Goal: Information Seeking & Learning: Find specific fact

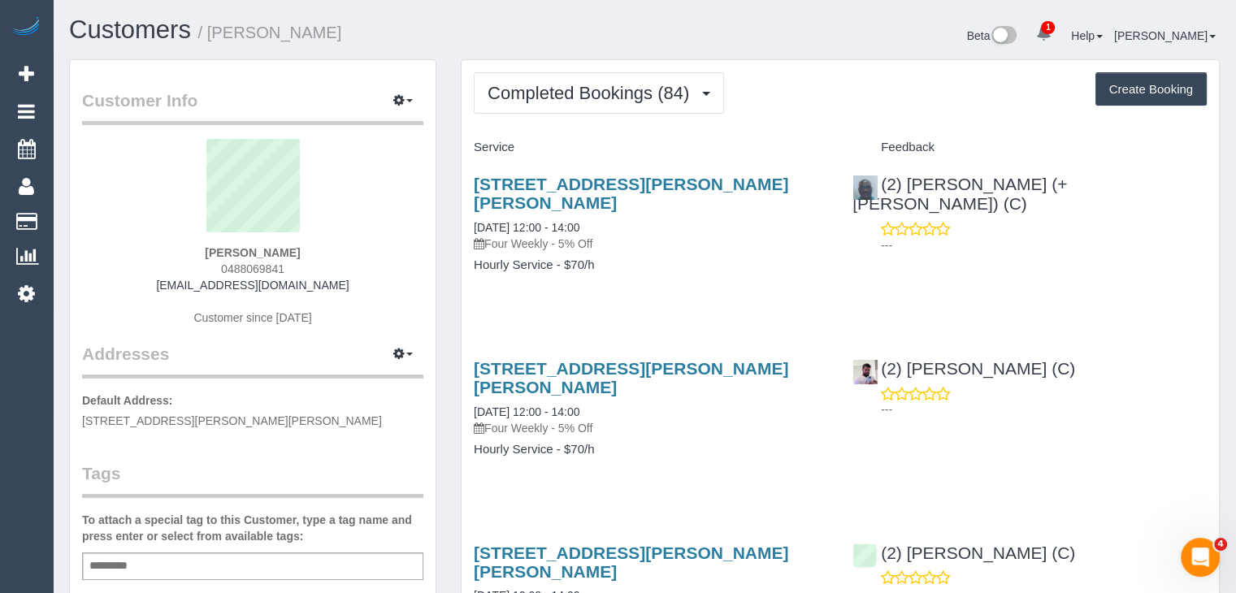
scroll to position [4417, 1235]
drag, startPoint x: 115, startPoint y: 423, endPoint x: 101, endPoint y: 423, distance: 14.6
click at [115, 423] on span "4/22-24 Francis Street, Clayton, VIC 3168" at bounding box center [232, 420] width 300 height 13
drag, startPoint x: 82, startPoint y: 418, endPoint x: 302, endPoint y: 420, distance: 220.2
click at [302, 420] on p "Default Address: 4/22-24 Francis Street, Clayton, VIC 3168" at bounding box center [252, 410] width 341 height 37
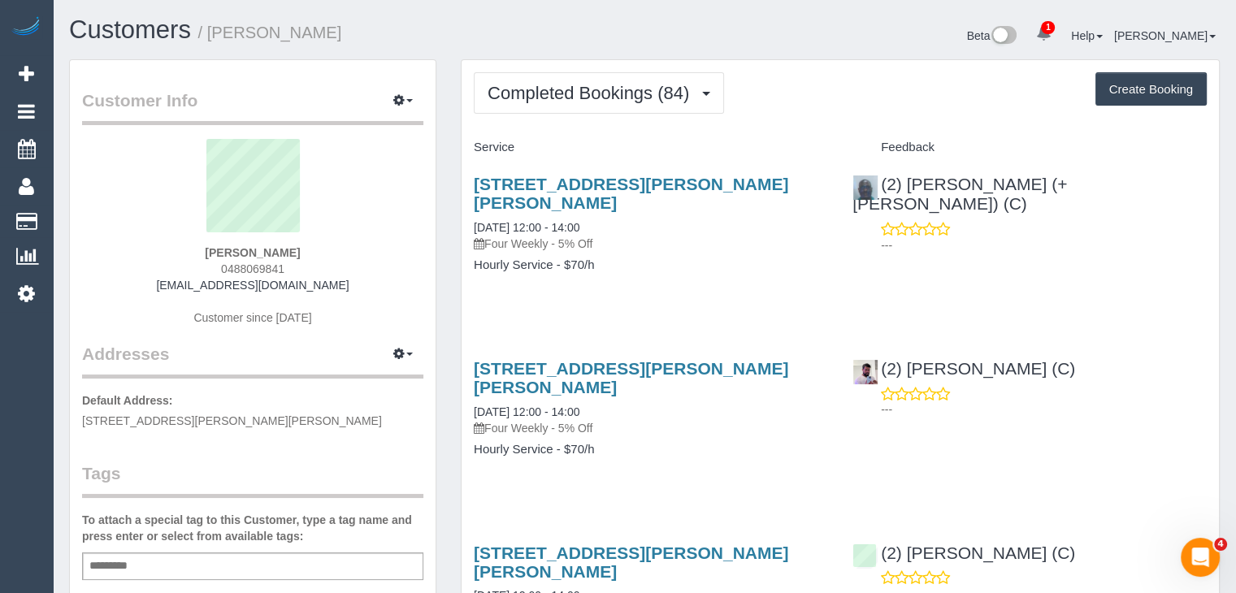
drag, startPoint x: 81, startPoint y: 418, endPoint x: 239, endPoint y: 422, distance: 157.7
copy span "4/22-24 Francis Street, Clayton"
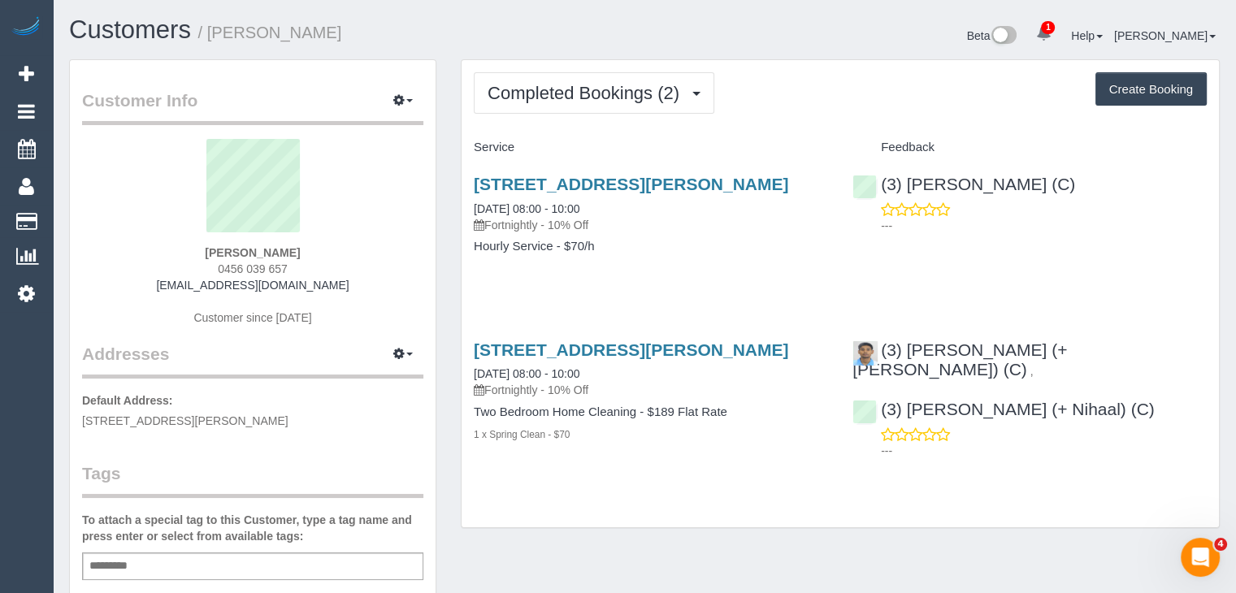
click at [132, 423] on span "[STREET_ADDRESS][PERSON_NAME]" at bounding box center [185, 420] width 206 height 13
click at [167, 423] on span "[STREET_ADDRESS][PERSON_NAME]" at bounding box center [185, 420] width 206 height 13
click at [26, 295] on icon at bounding box center [26, 294] width 17 height 20
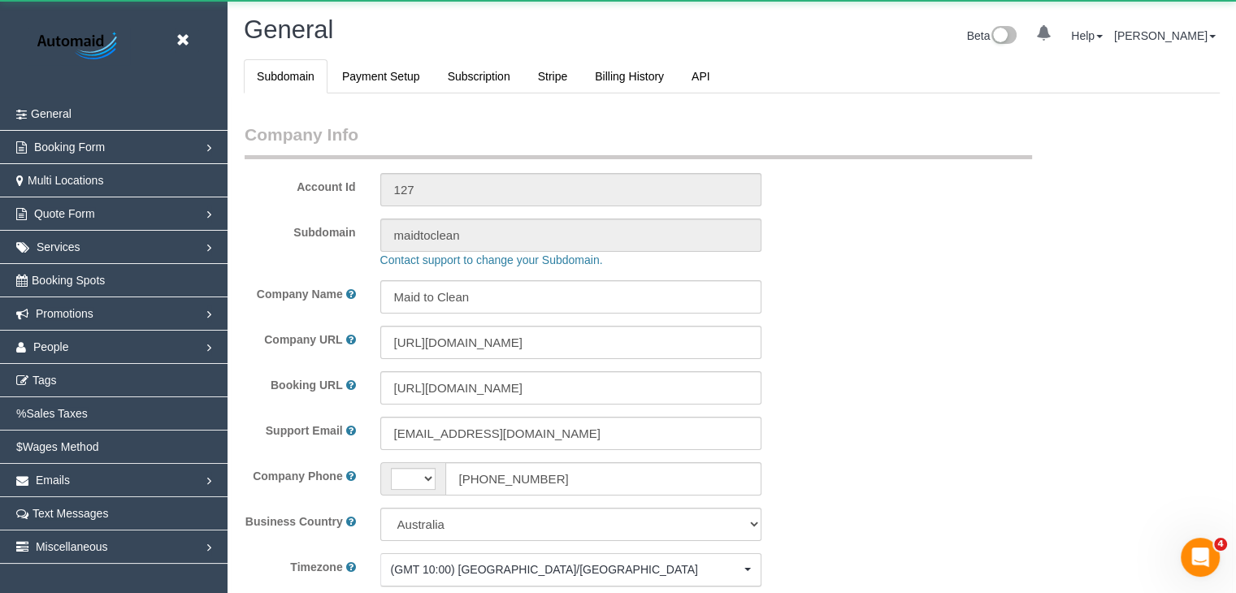
scroll to position [3743, 1235]
select select "string:AU"
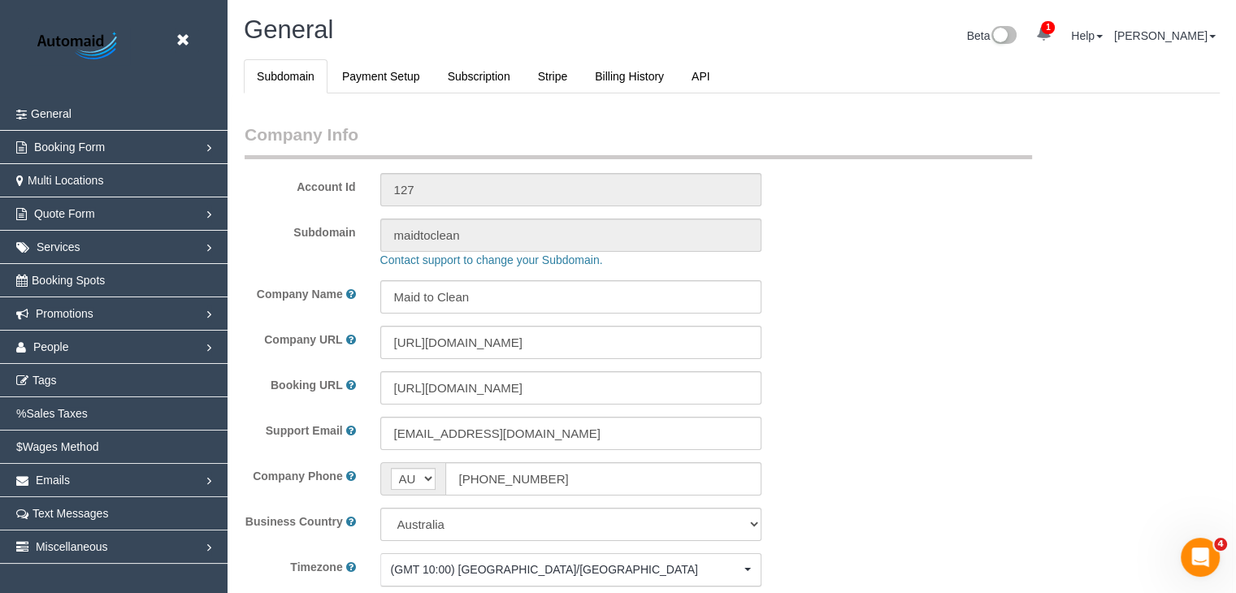
select select "1"
click at [35, 349] on span "People" at bounding box center [51, 346] width 36 height 13
click at [54, 374] on link "Teams" at bounding box center [114, 380] width 228 height 33
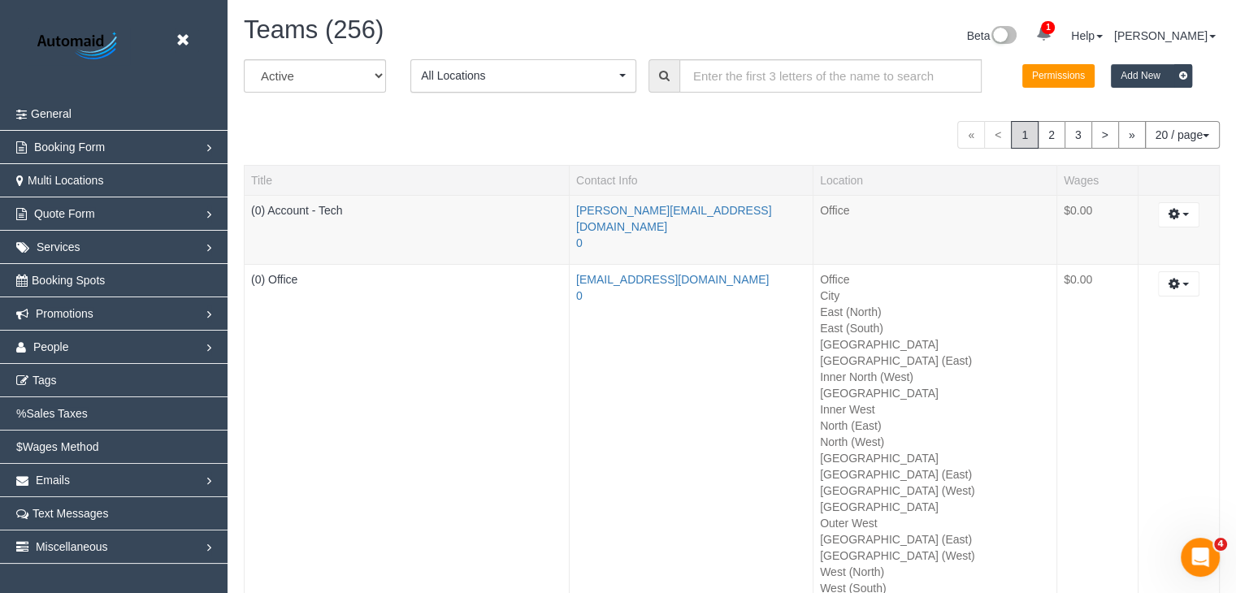
scroll to position [3713, 1235]
click at [740, 85] on input "text" at bounding box center [830, 75] width 302 height 33
click at [726, 72] on input "text" at bounding box center [830, 75] width 302 height 33
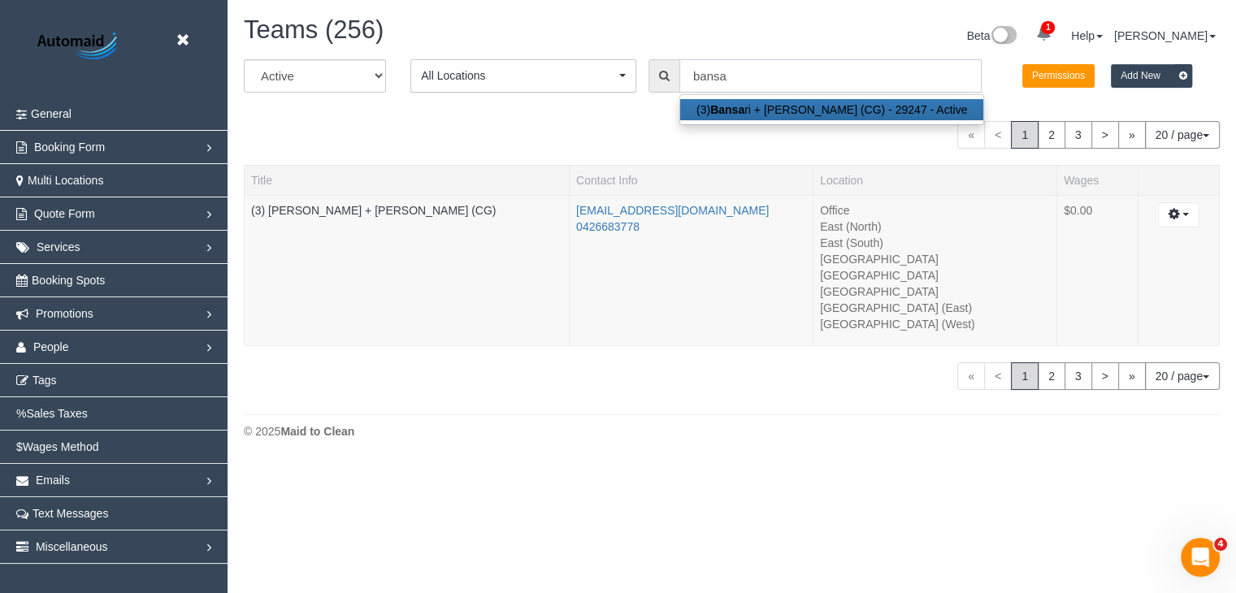
scroll to position [80798, 80025]
type input "[PERSON_NAME]"
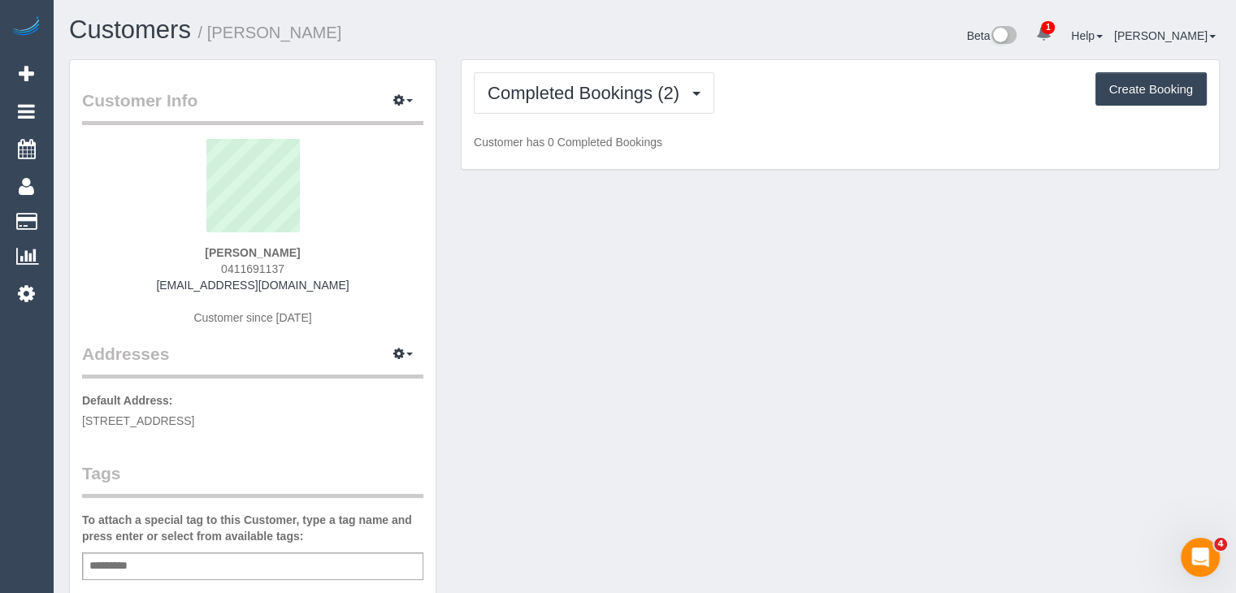
scroll to position [1186, 1235]
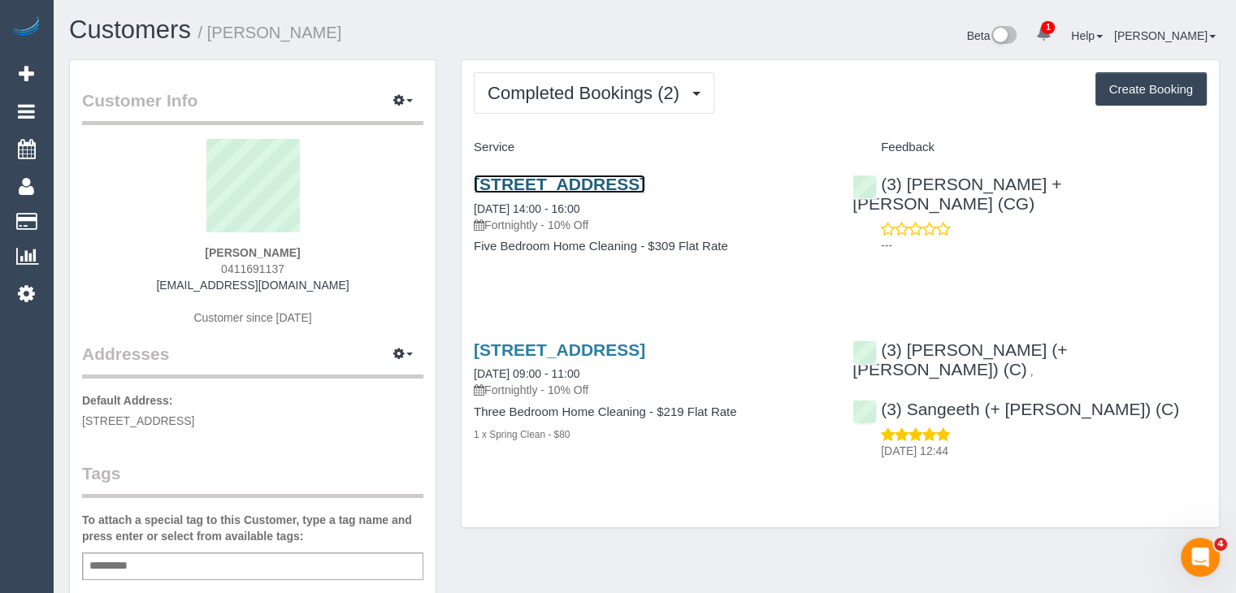
click at [530, 186] on link "20 Octavius Avenue, Caulfield North, VIC 3161" at bounding box center [559, 184] width 171 height 19
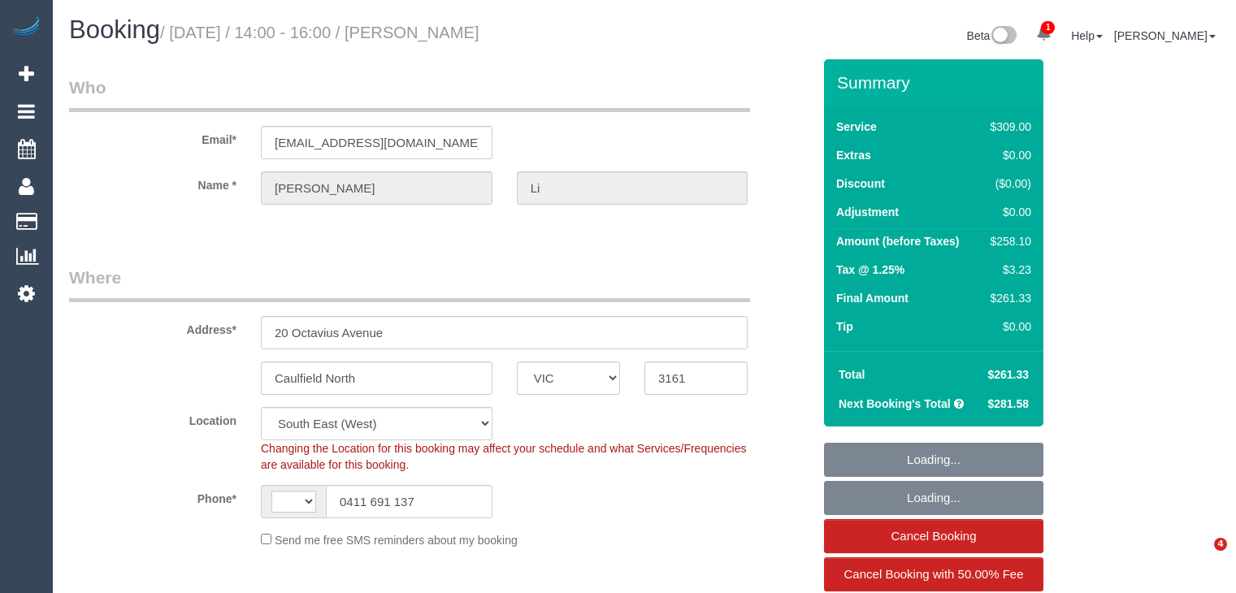
select select "VIC"
select select "string:AU"
select select "object:686"
select select "number:28"
select select "number:14"
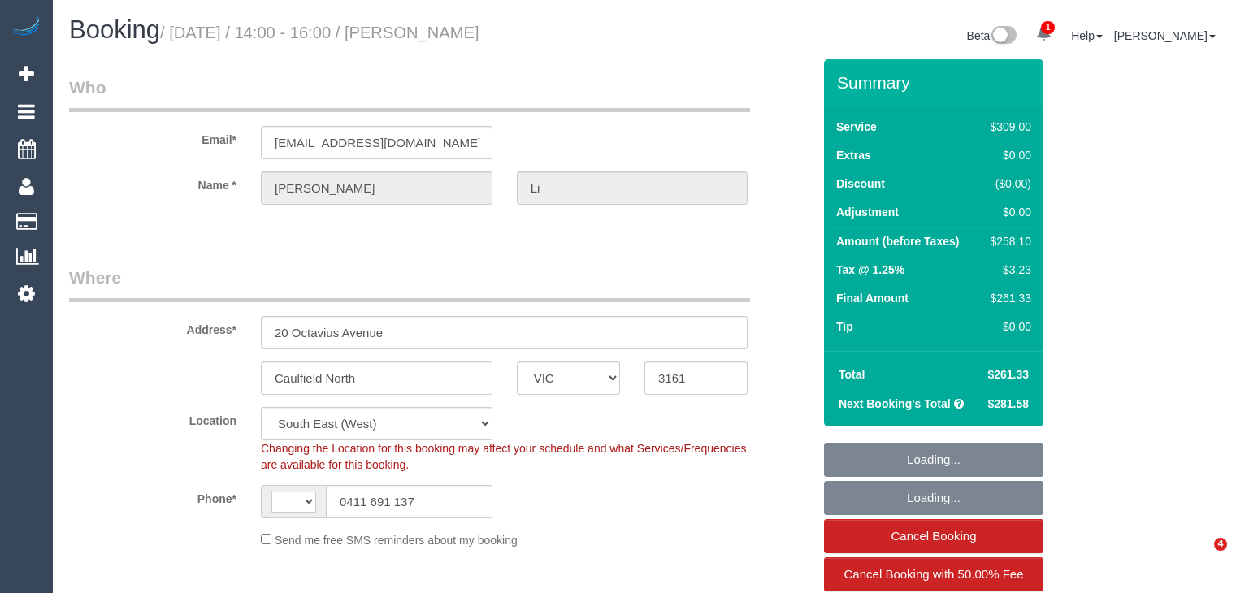
select select "number:19"
select select "number:24"
select select "number:34"
select select "number:26"
select select "object:1365"
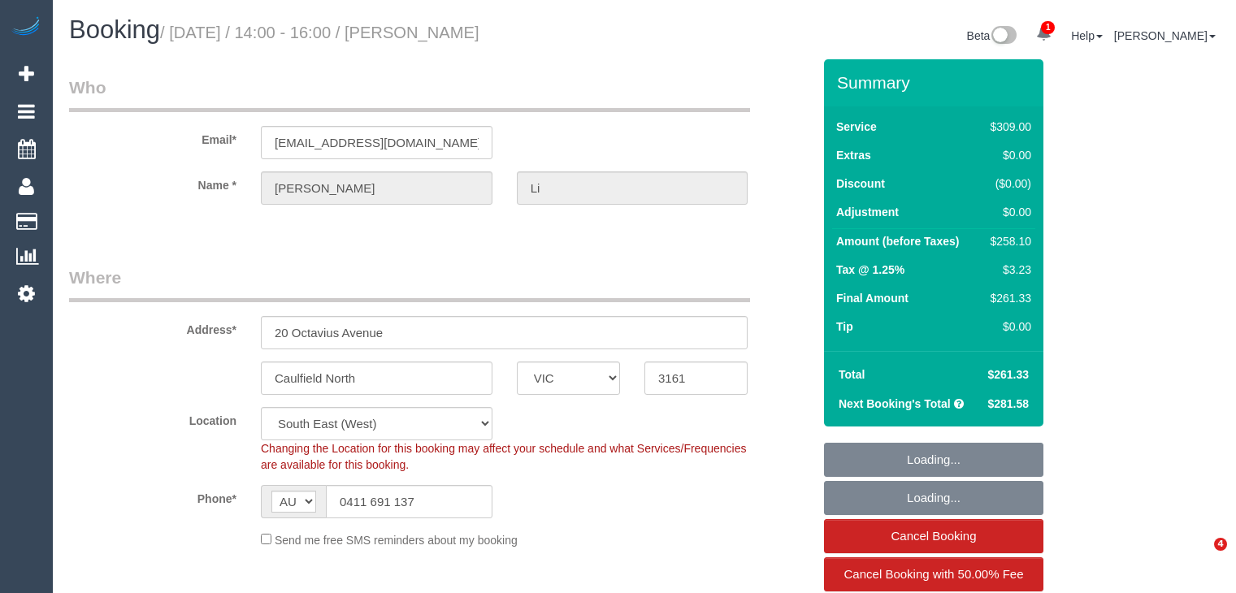
select select "spot1"
